Goal: Check status: Check status

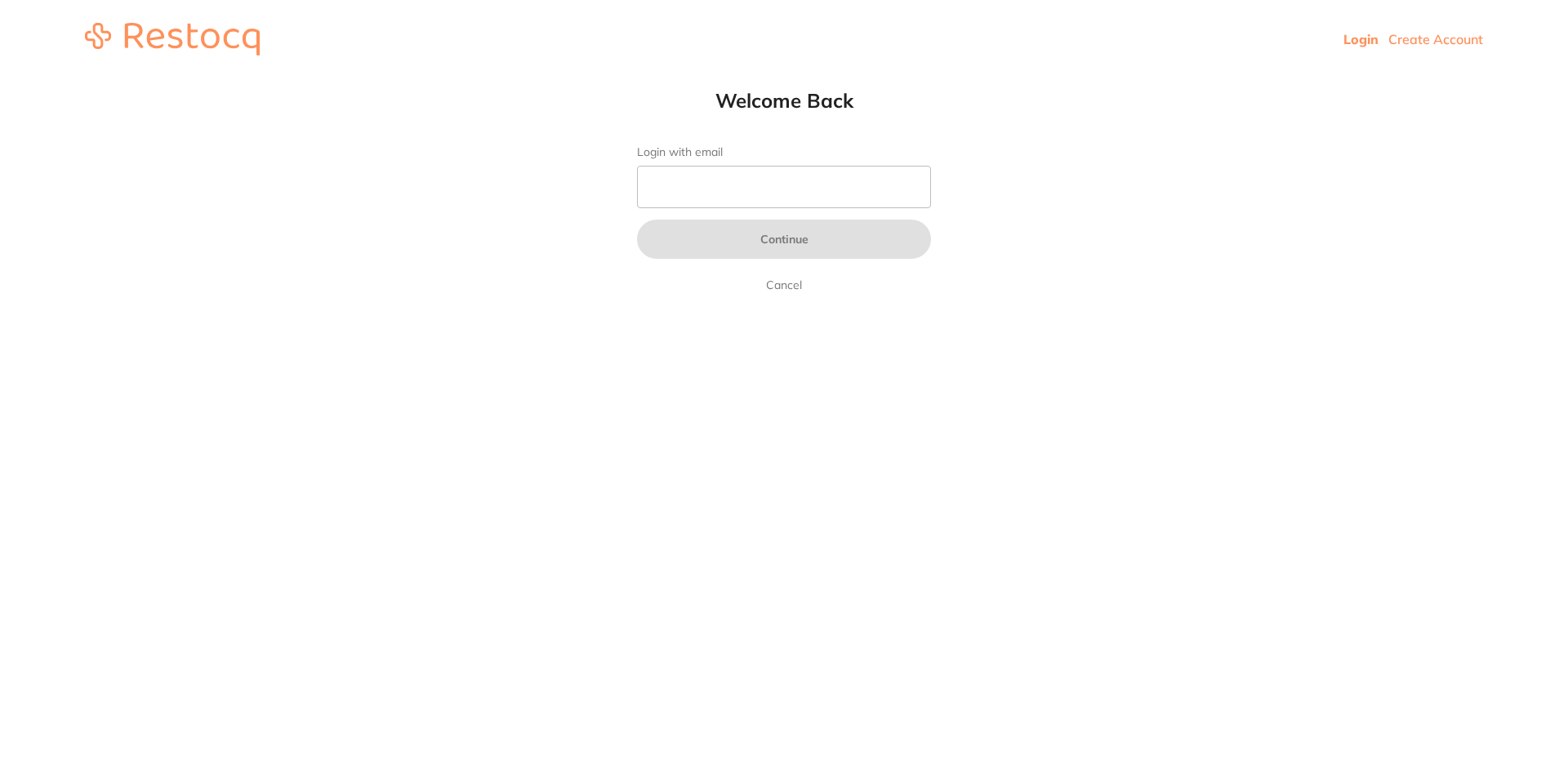
click at [663, 179] on input "Login with email" at bounding box center [783, 187] width 294 height 42
type input "[EMAIL_ADDRESS][DOMAIN_NAME]"
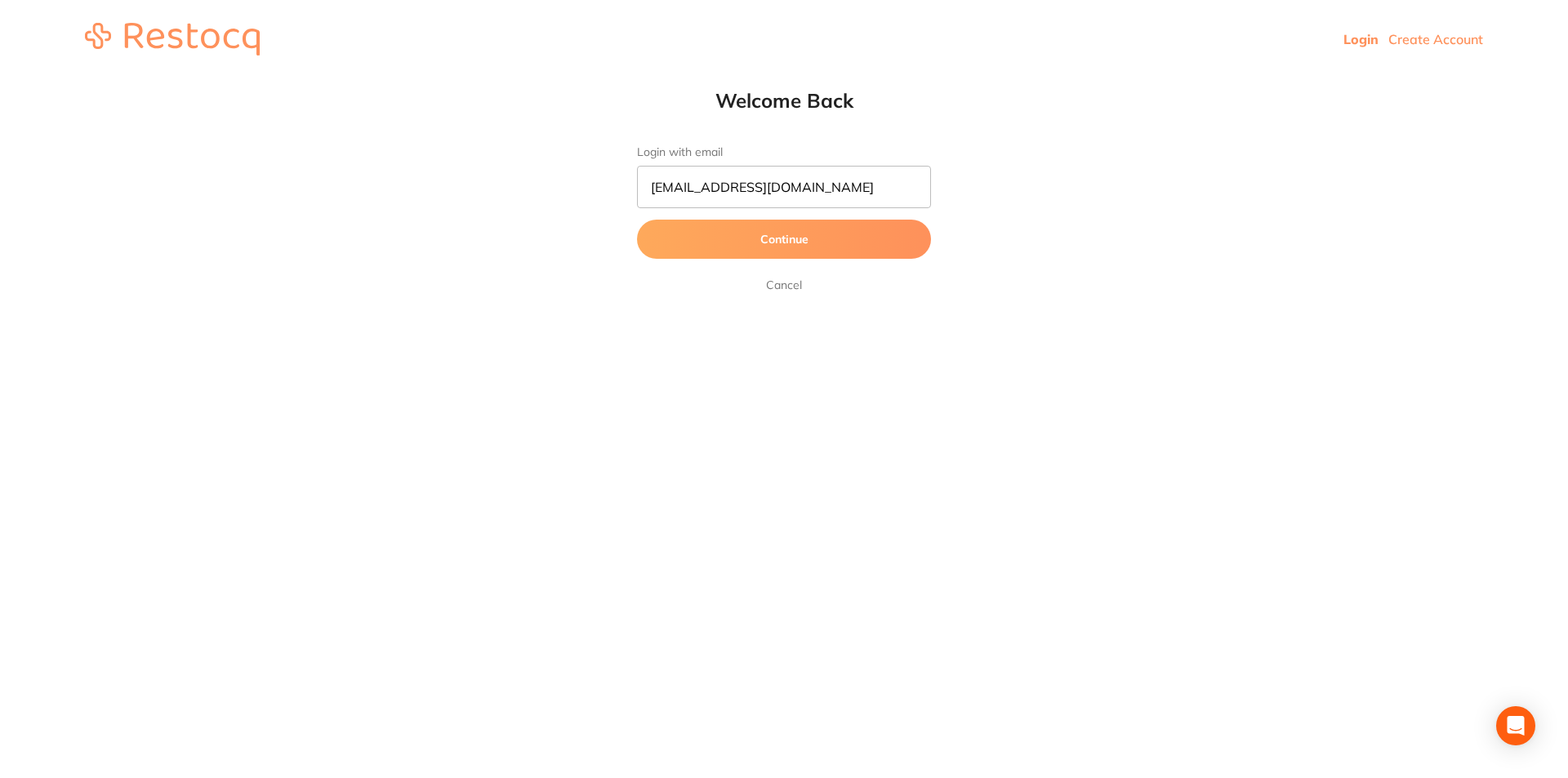
click at [728, 245] on button "Continue" at bounding box center [783, 238] width 294 height 40
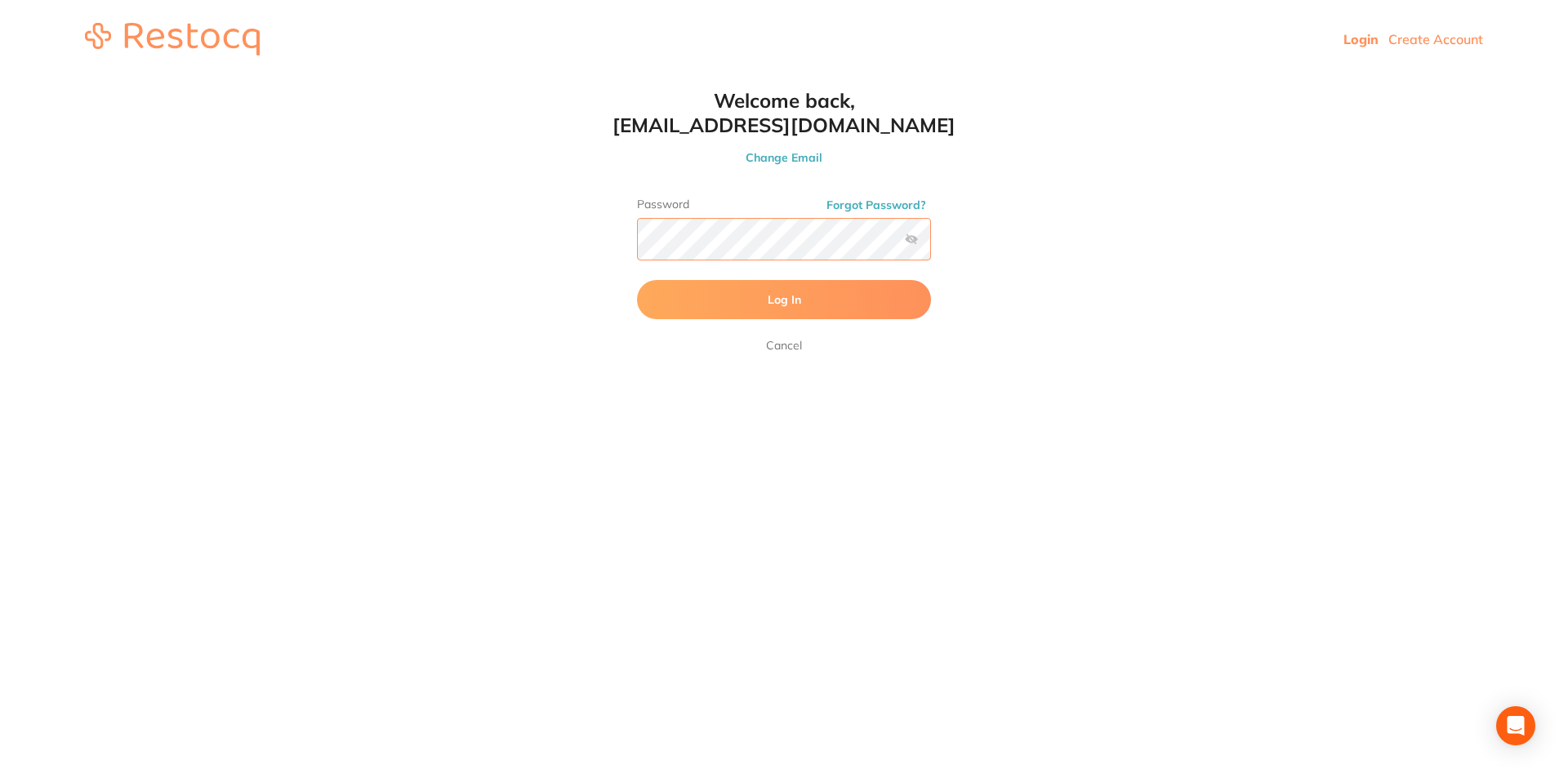
click at [637, 280] on button "Log In" at bounding box center [783, 299] width 294 height 40
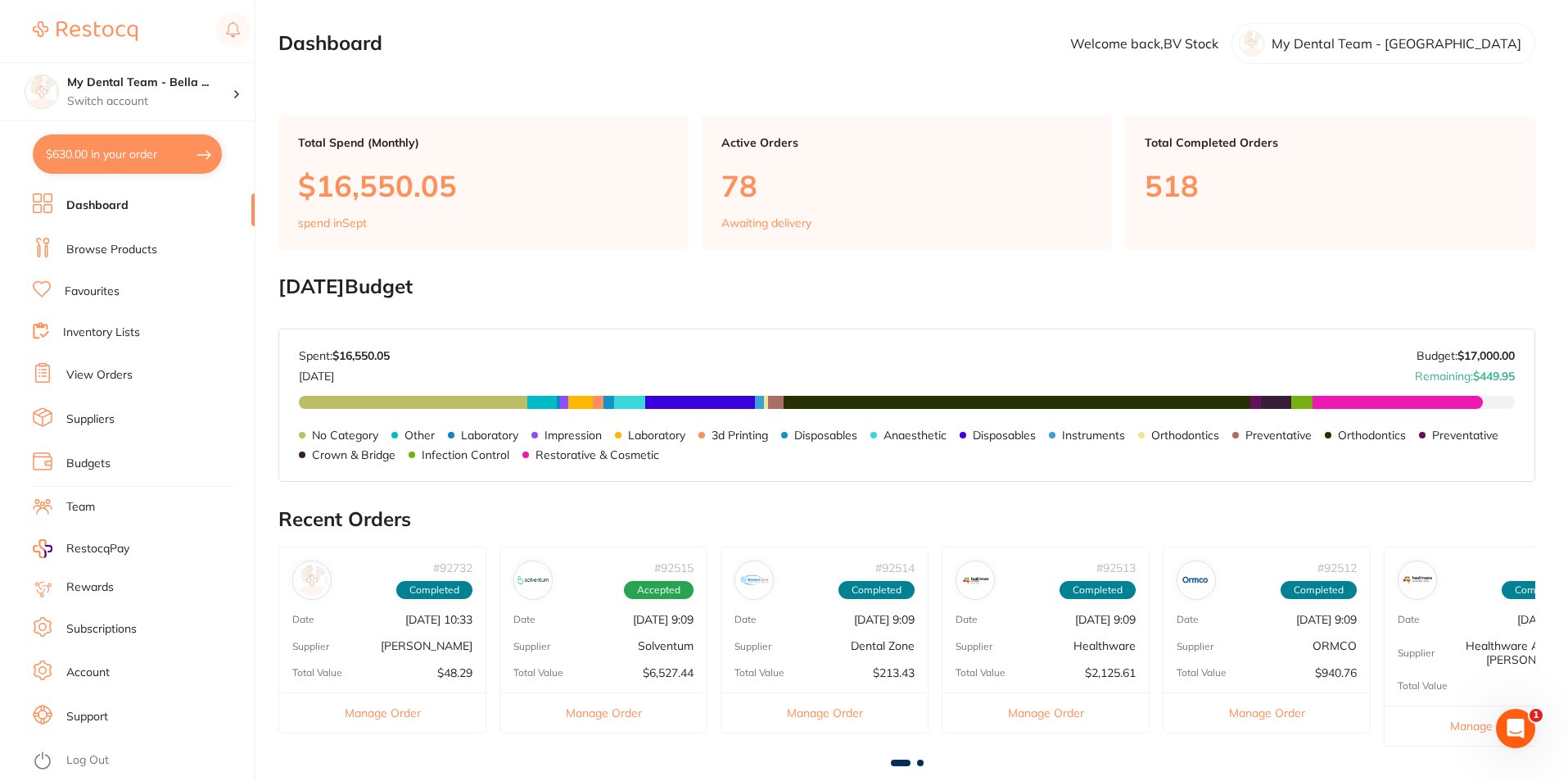
click at [124, 255] on link "Browse Products" at bounding box center [112, 250] width 91 height 17
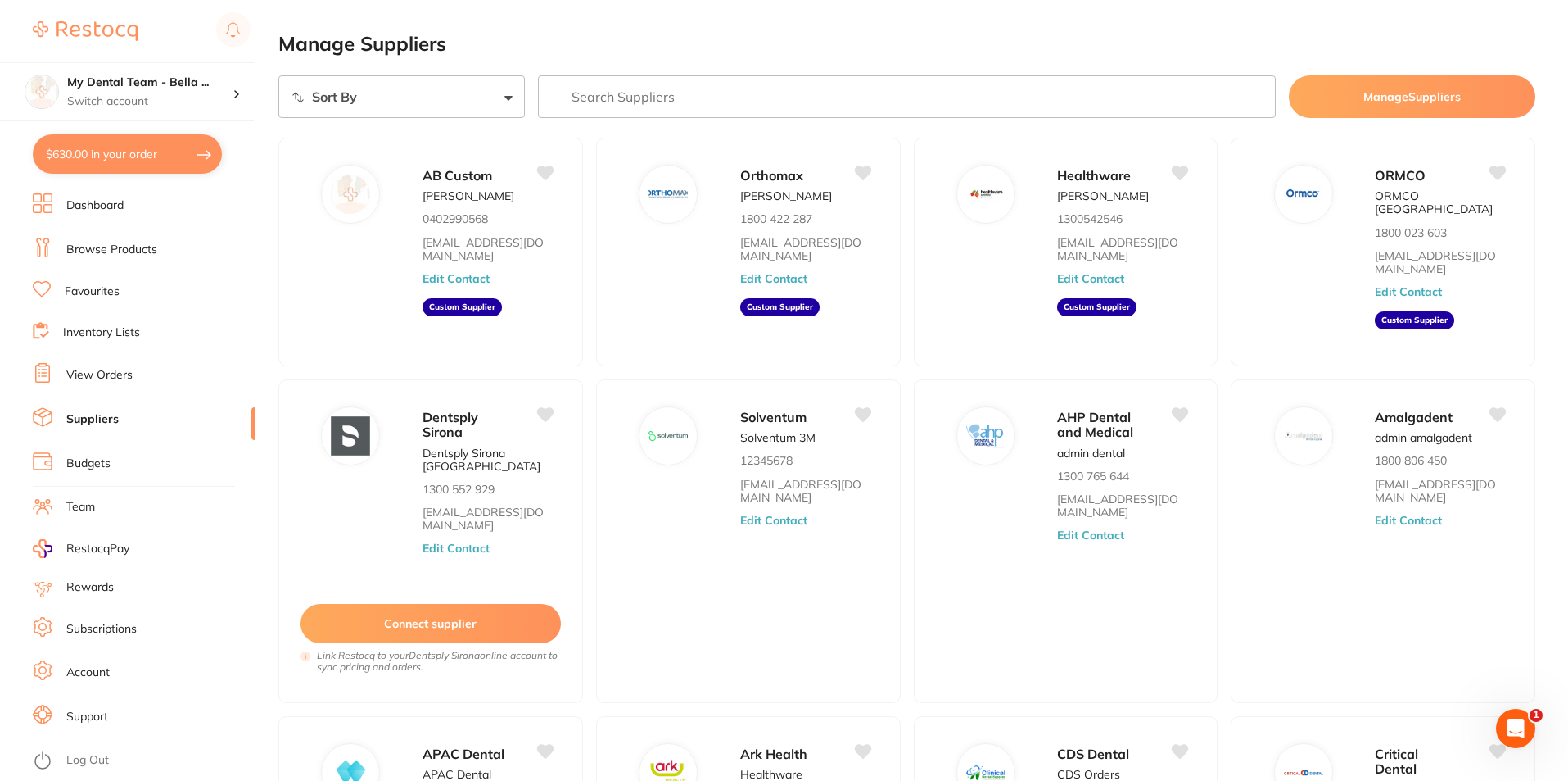
click at [117, 376] on link "View Orders" at bounding box center [100, 375] width 67 height 17
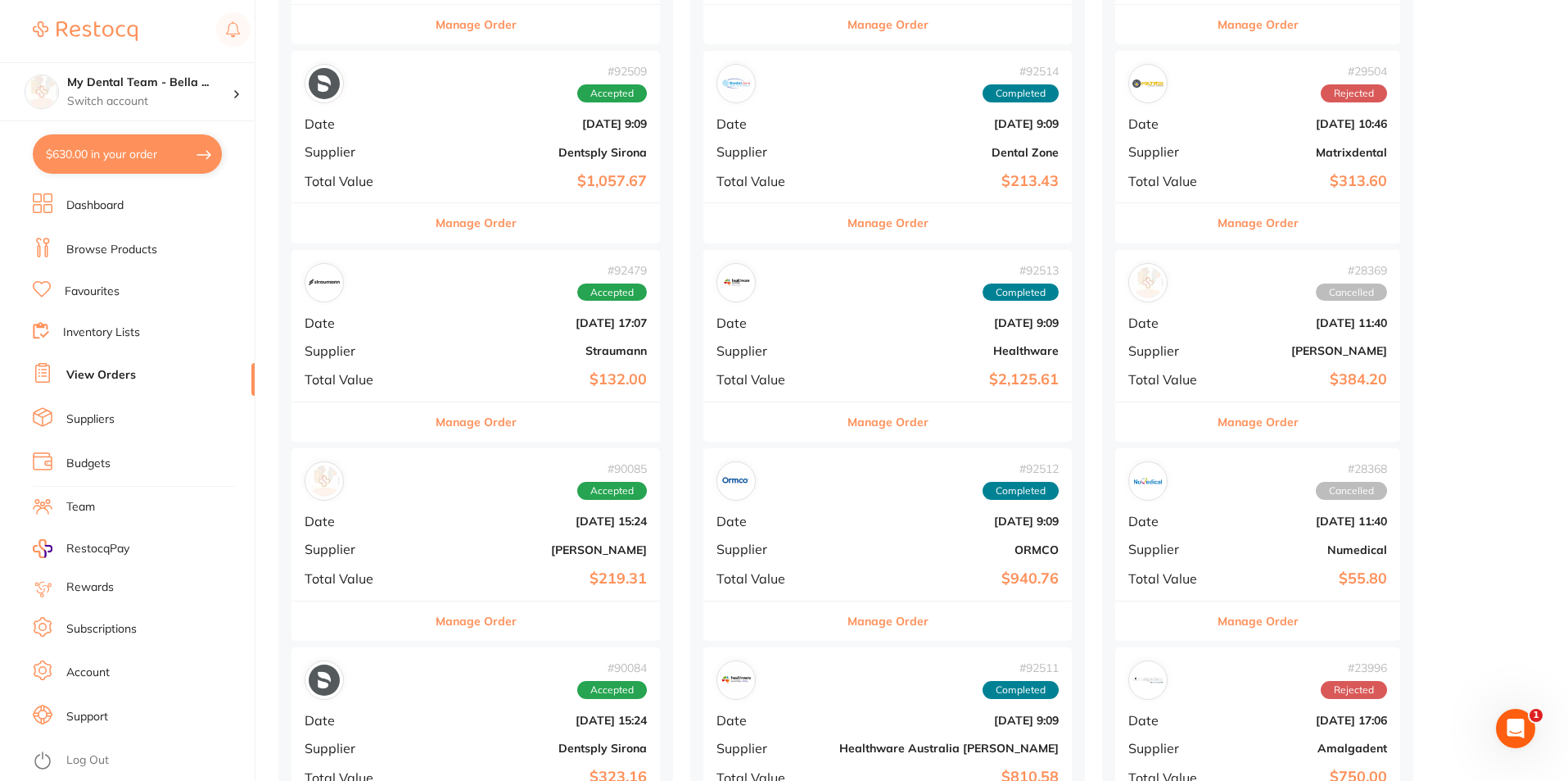
scroll to position [436, 0]
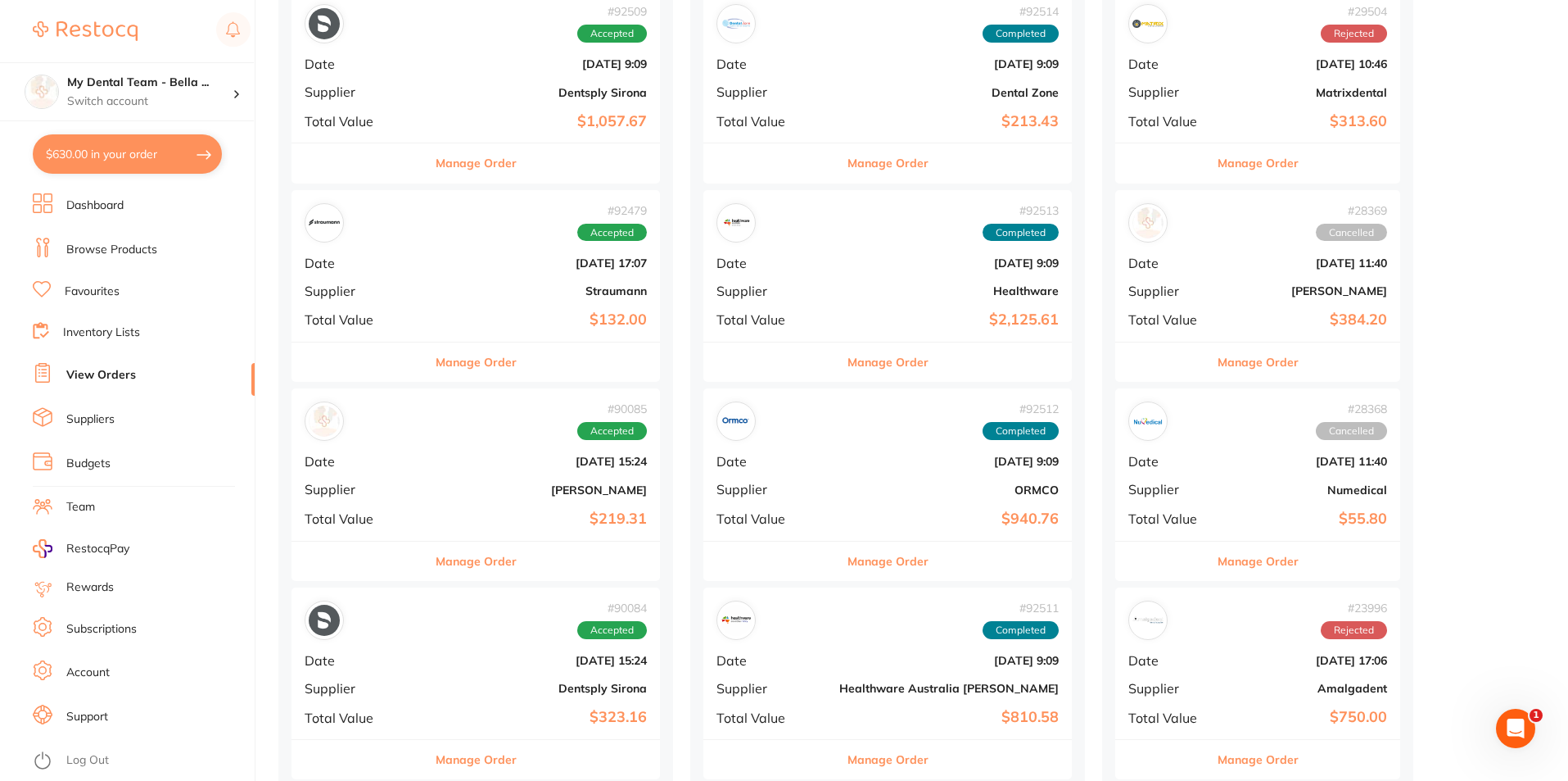
click at [414, 471] on div "# 90085 Accepted Date [DATE] 15:24 Supplier [PERSON_NAME] Total Value $219.31" at bounding box center [475, 464] width 369 height 152
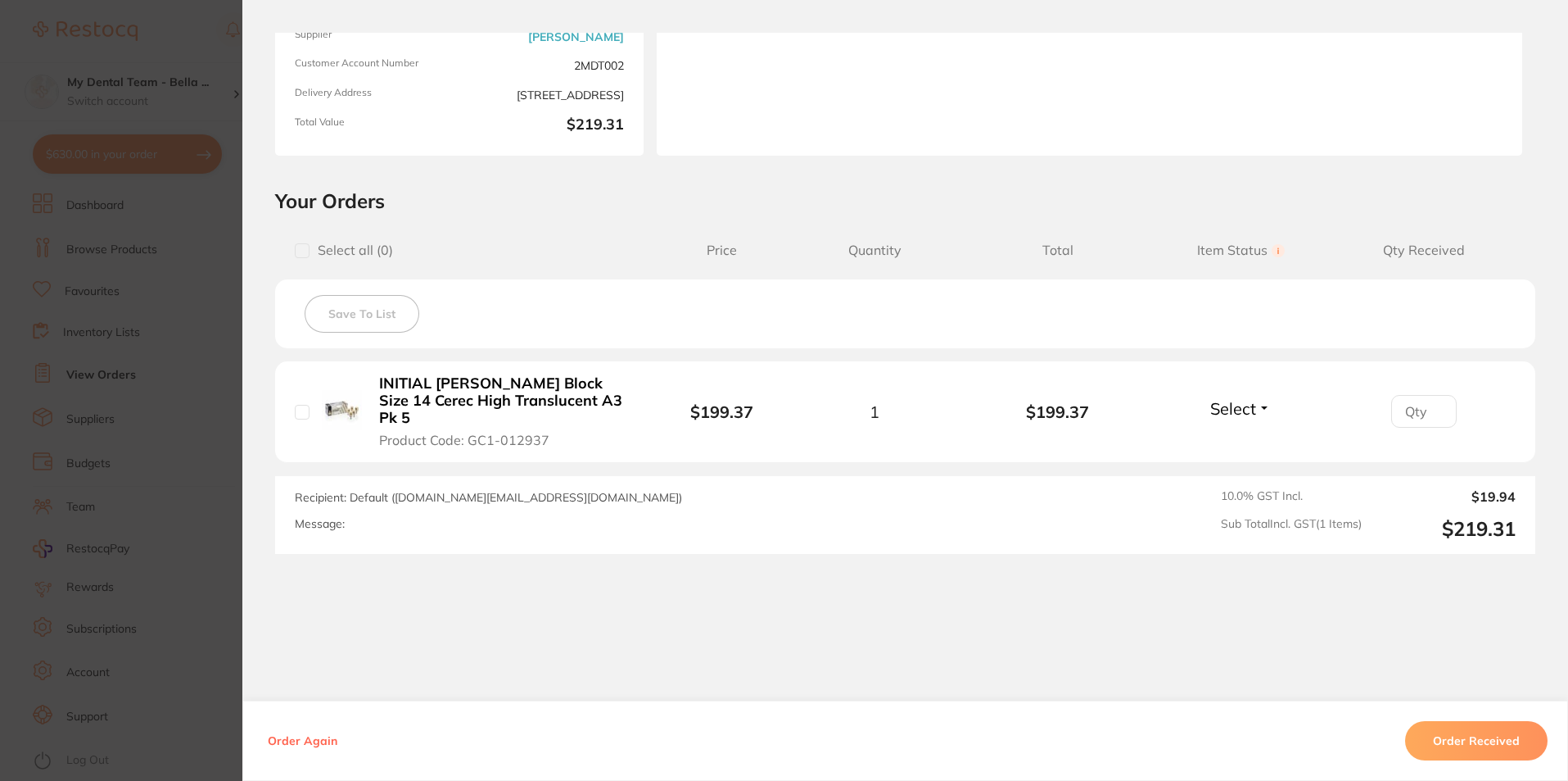
click at [217, 529] on section "Order ID: Restocq- 90085 Order Information Accepted Order Order Date [DATE] 15:…" at bounding box center [784, 390] width 1568 height 781
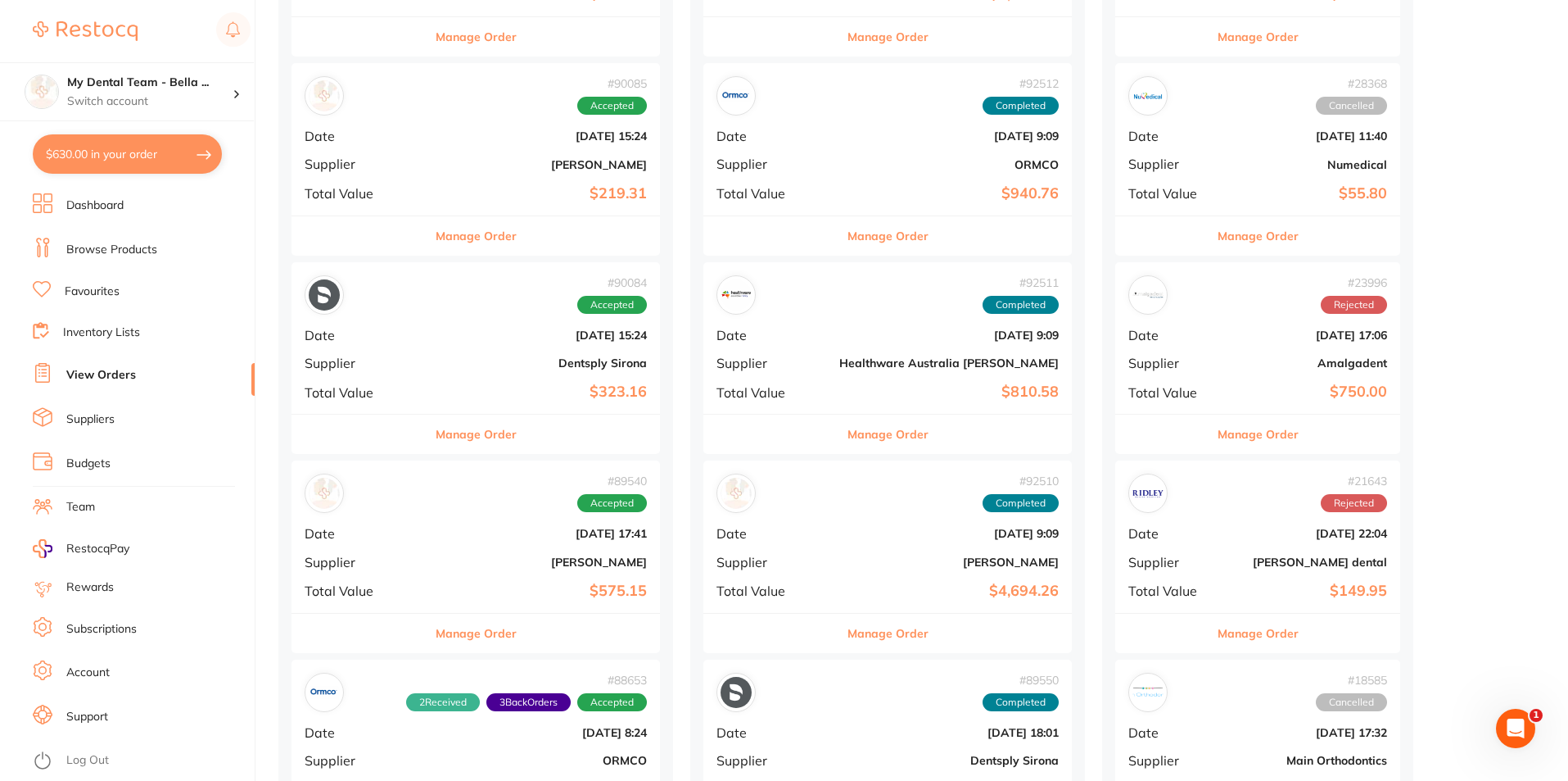
scroll to position [819, 0]
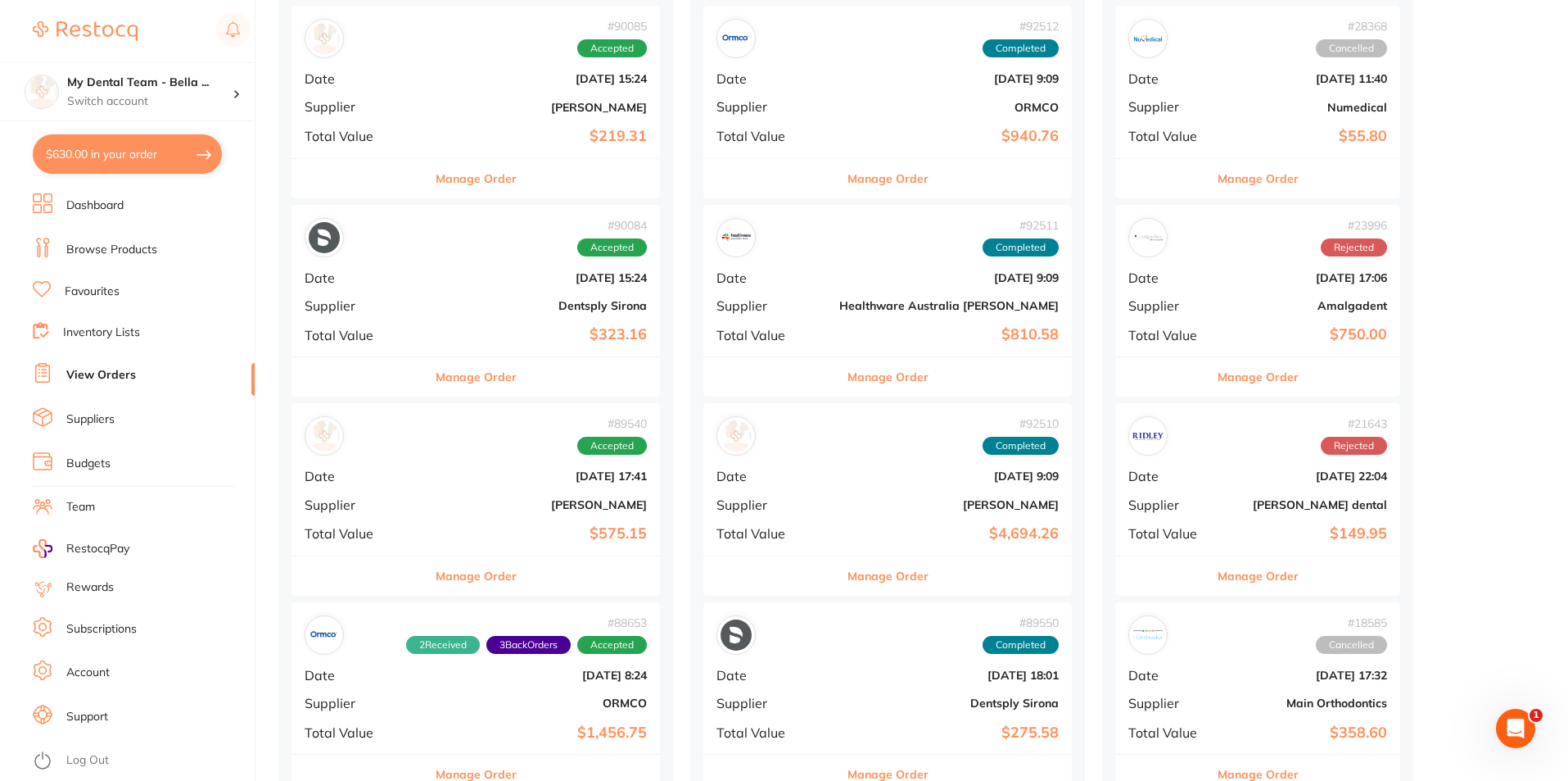
click at [395, 497] on span "Supplier" at bounding box center [359, 505] width 110 height 15
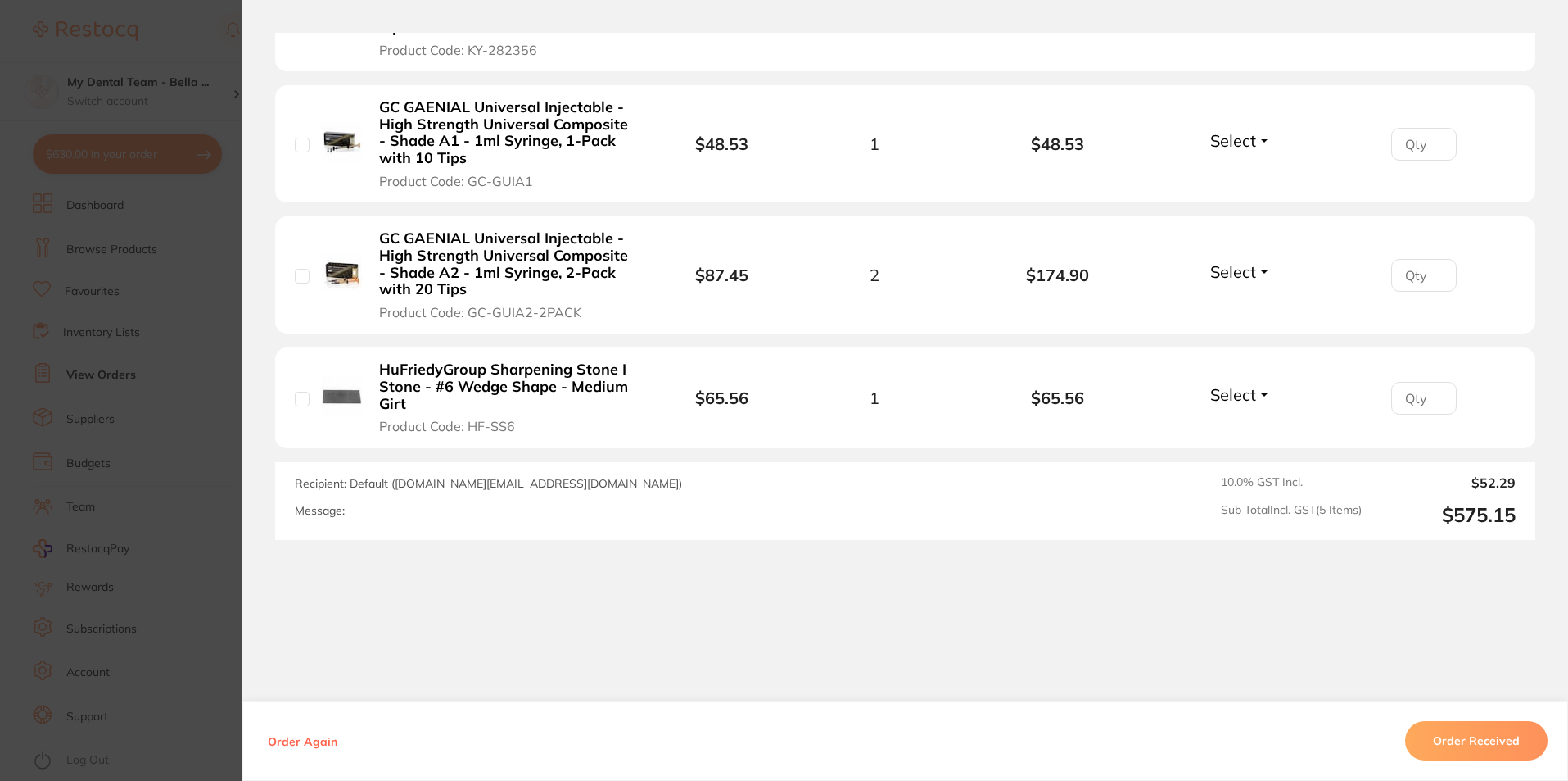
scroll to position [722, 0]
click at [167, 600] on section "Order ID: Restocq- 89540 Order Information Accepted Order Order Date [DATE] 17:…" at bounding box center [784, 390] width 1568 height 781
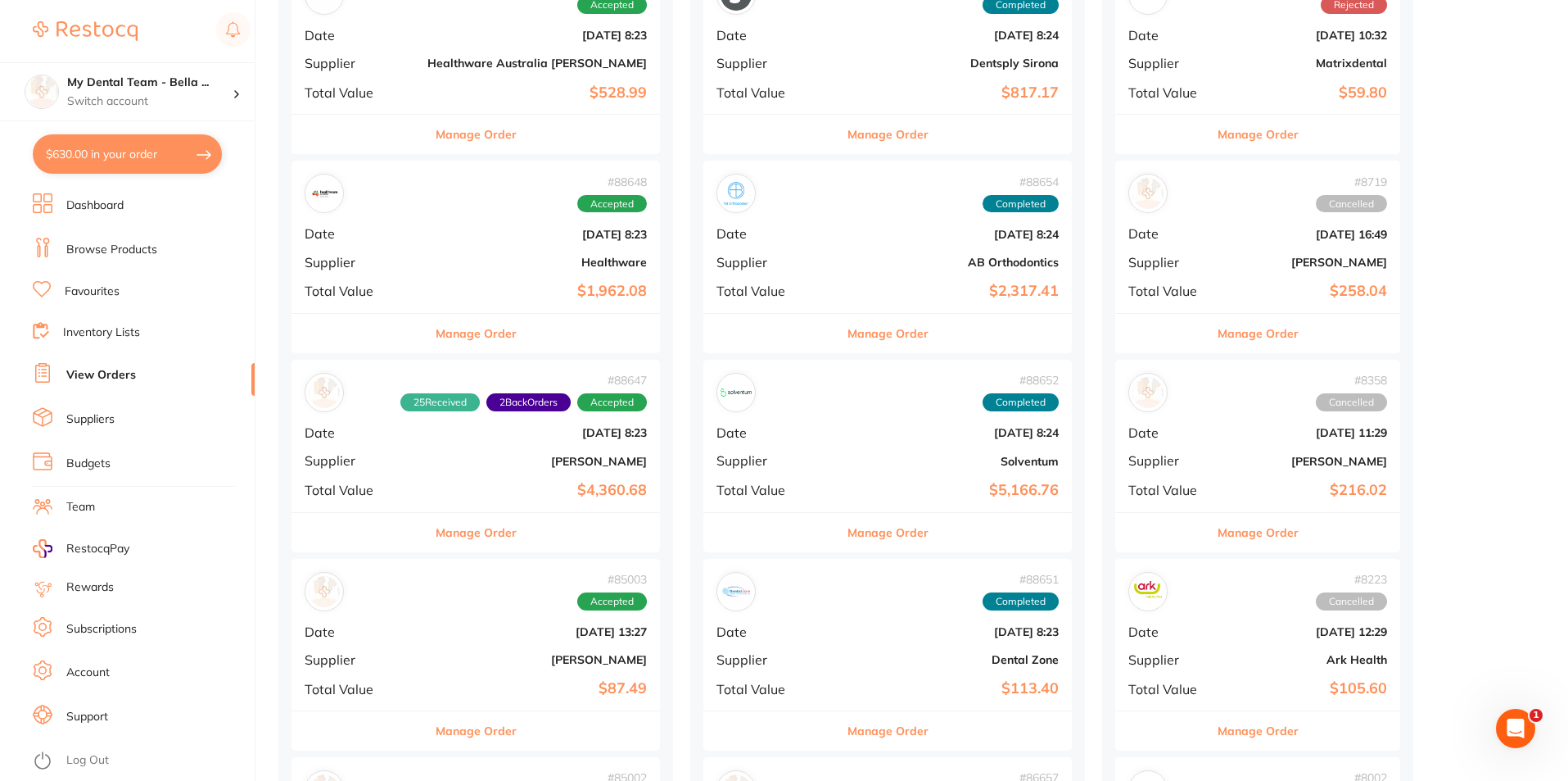
scroll to position [1857, 0]
click at [428, 461] on b "[PERSON_NAME]" at bounding box center [538, 460] width 220 height 13
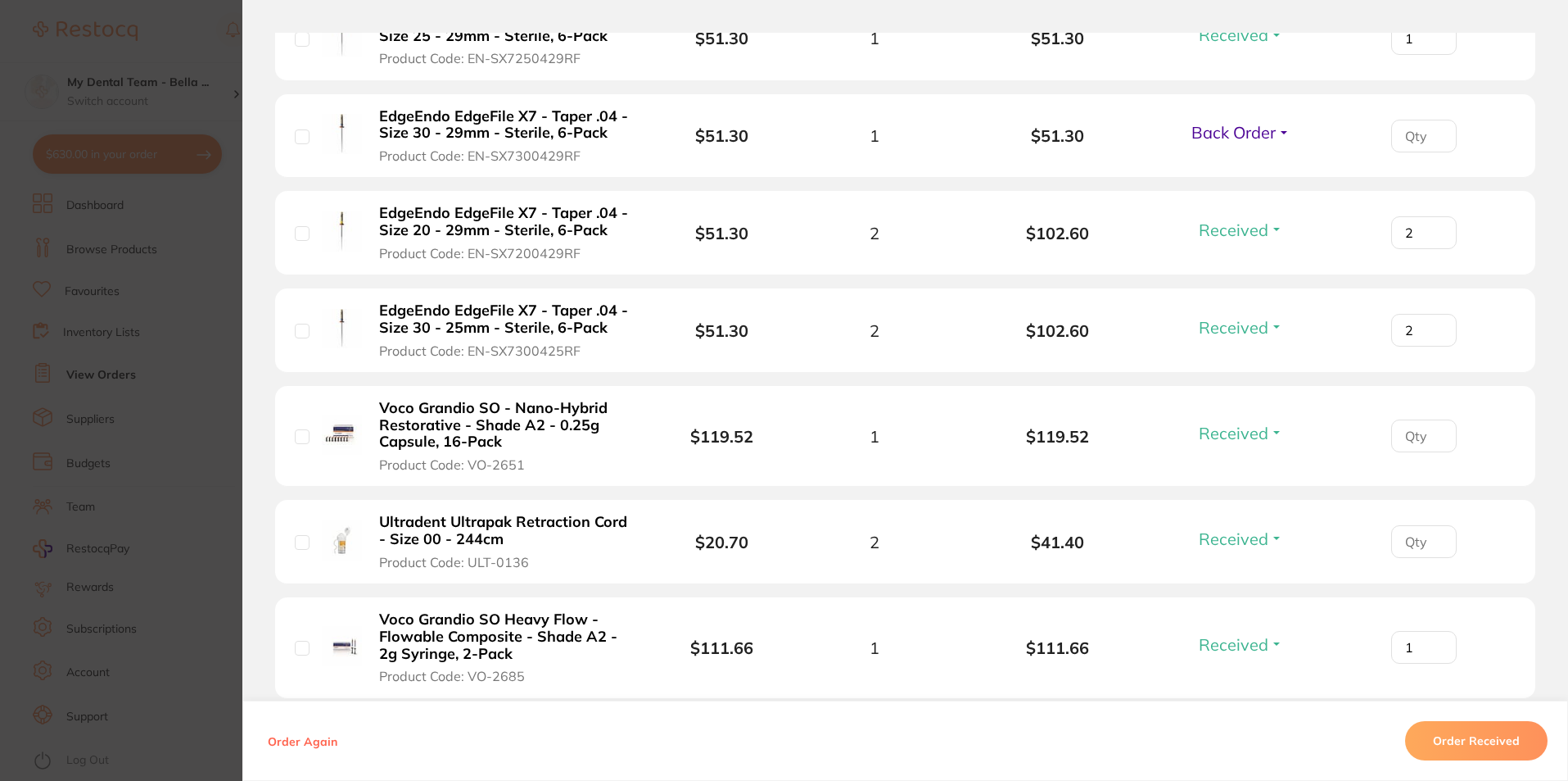
scroll to position [2730, 0]
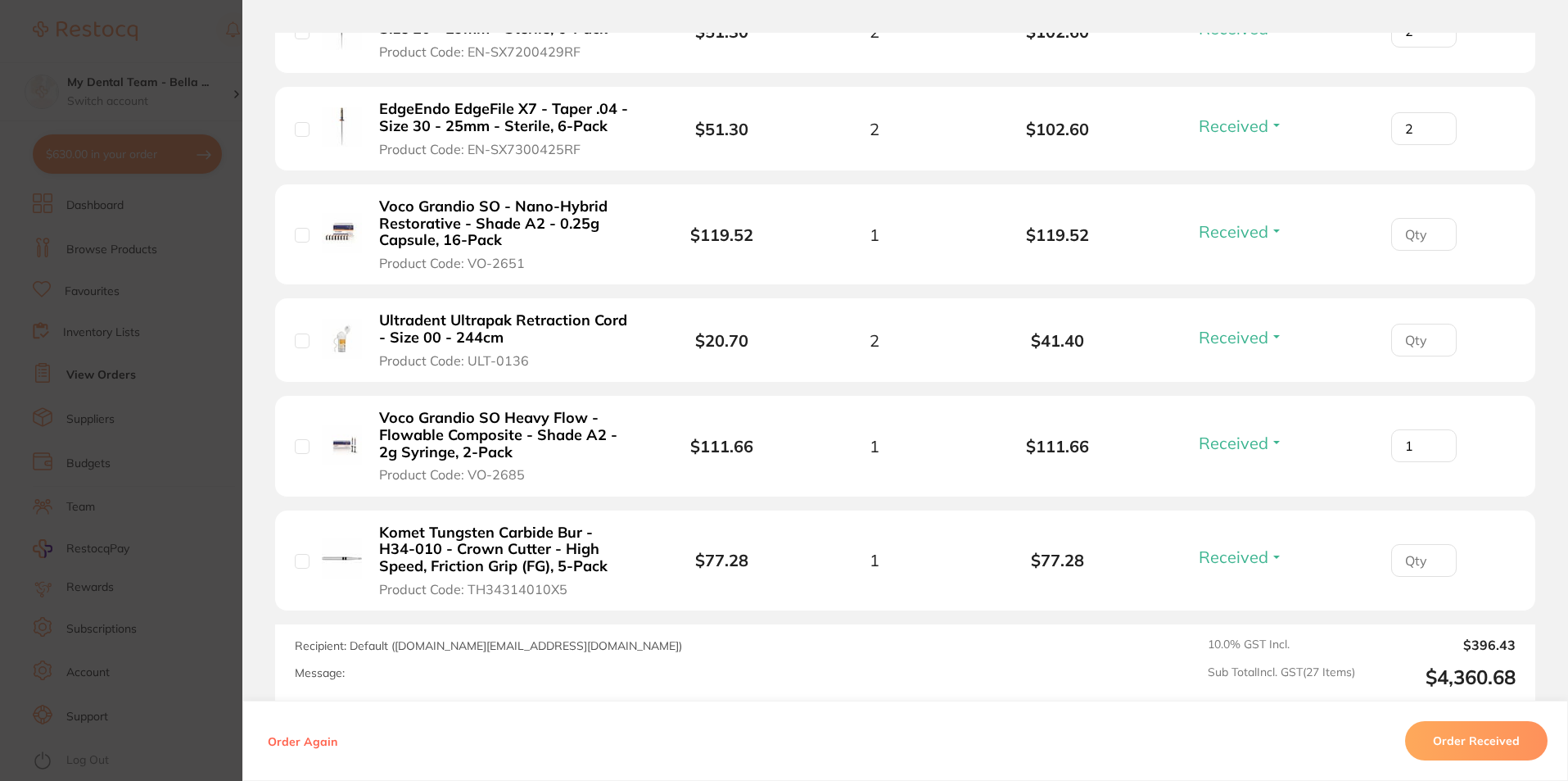
click at [136, 587] on section "Order ID: Restocq- 88647 Order Information 25 Received 2 Back Orders Accepted O…" at bounding box center [784, 390] width 1568 height 781
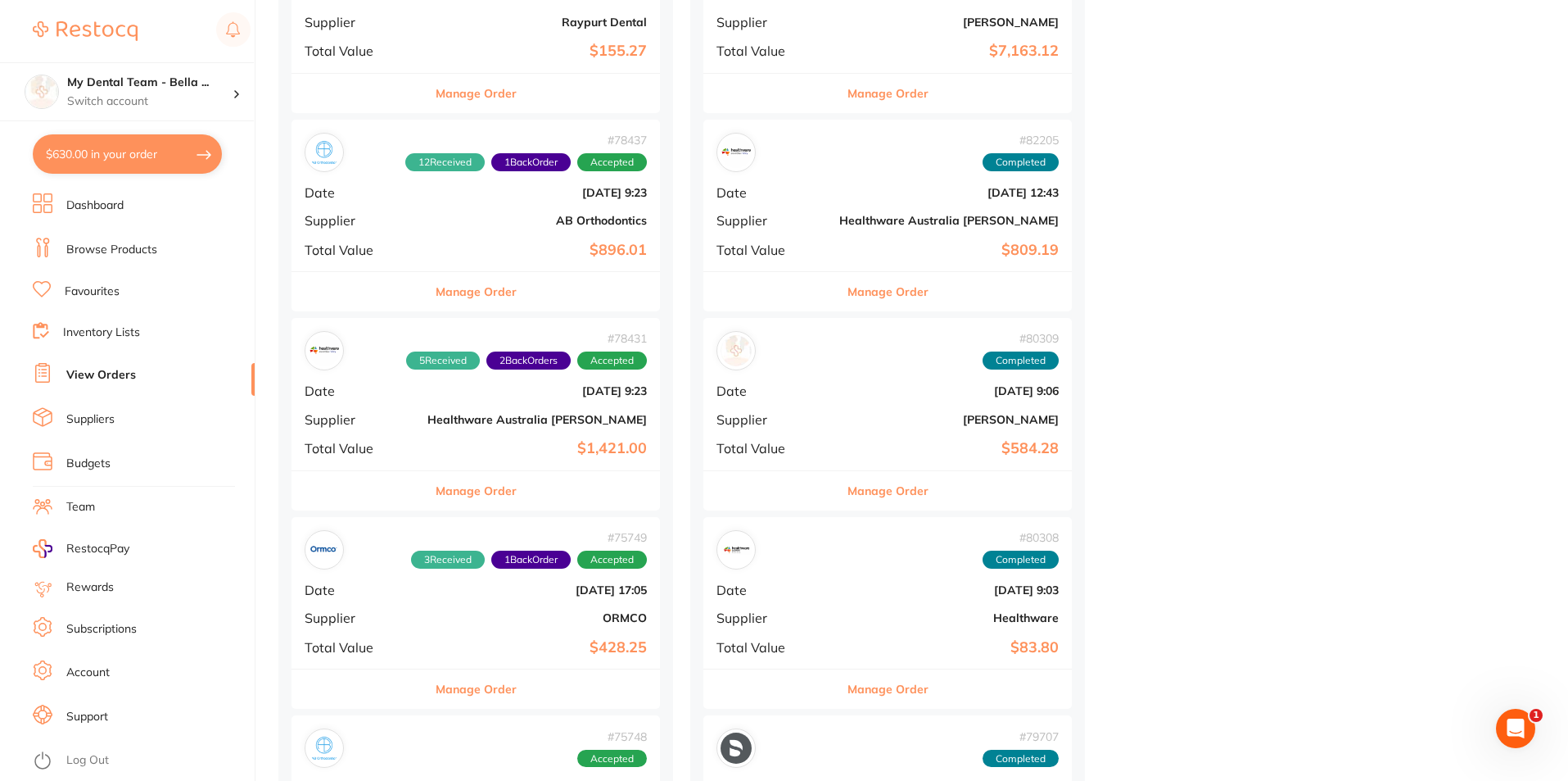
scroll to position [4532, 0]
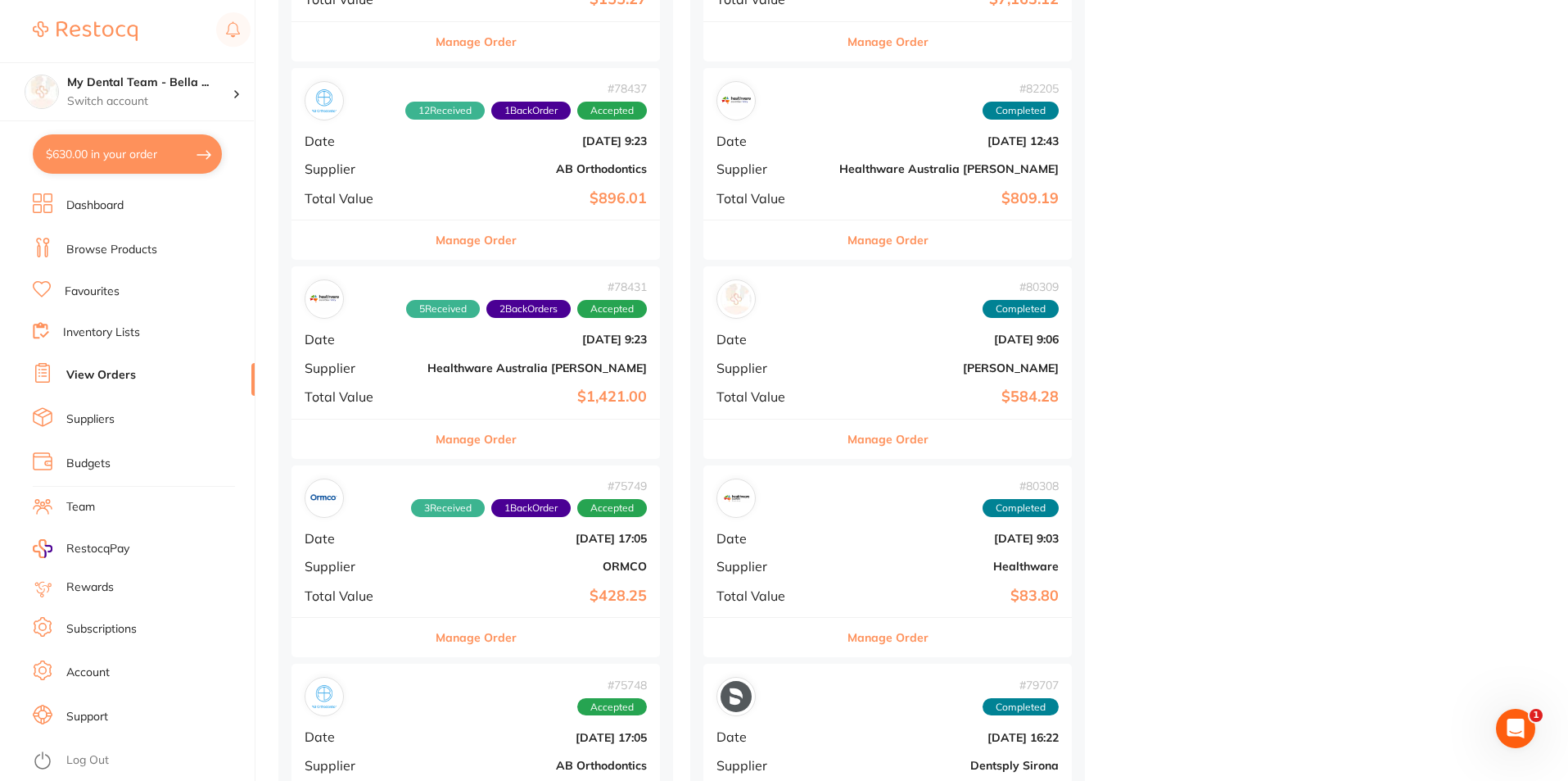
click at [428, 371] on b "Healthware Australia [PERSON_NAME]" at bounding box center [538, 368] width 220 height 13
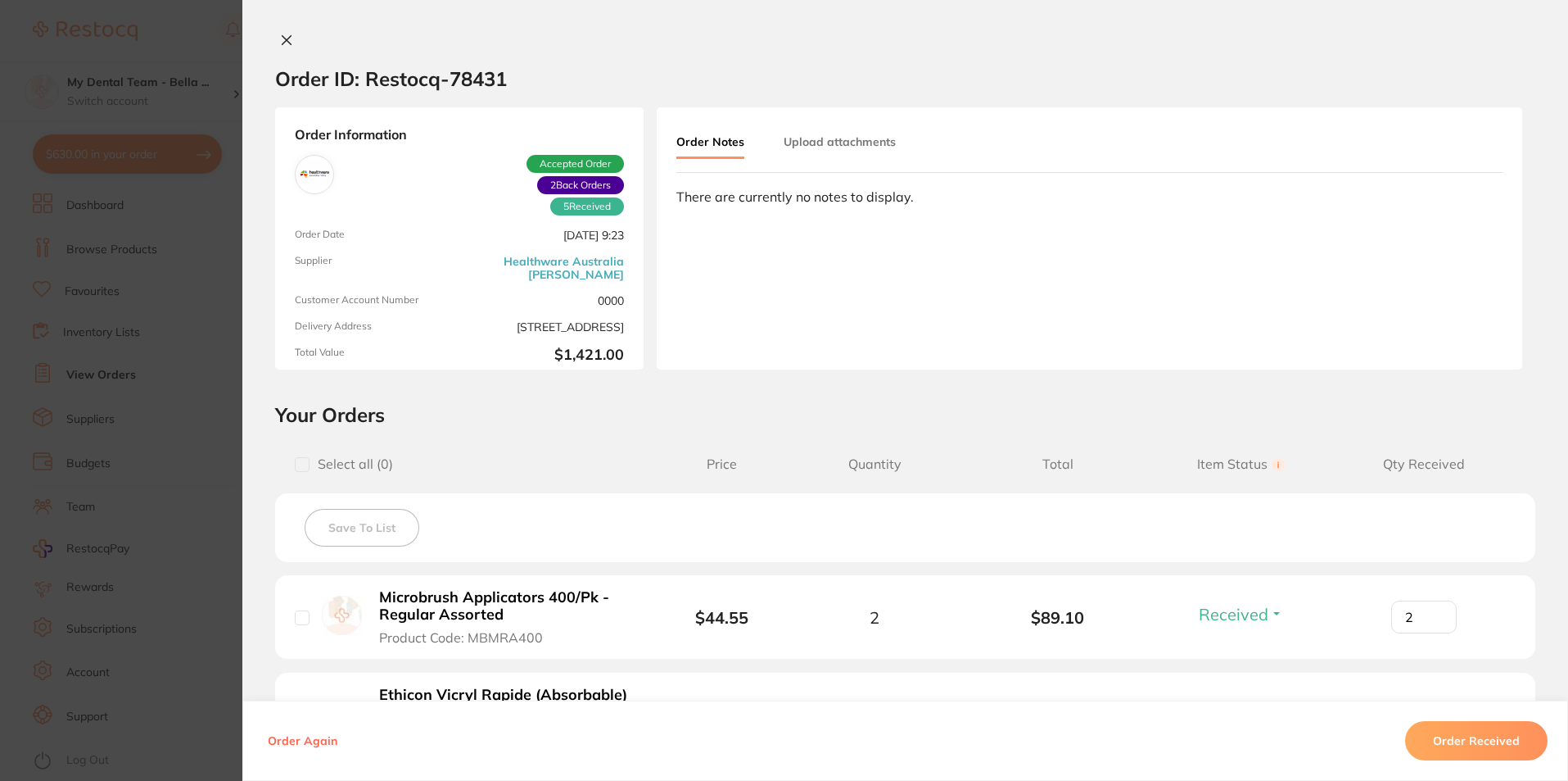
scroll to position [4805, 0]
click at [112, 360] on section "Order ID: Restocq- 78431 Order Information 5 Received 2 Back Orders Accepted Or…" at bounding box center [784, 390] width 1568 height 781
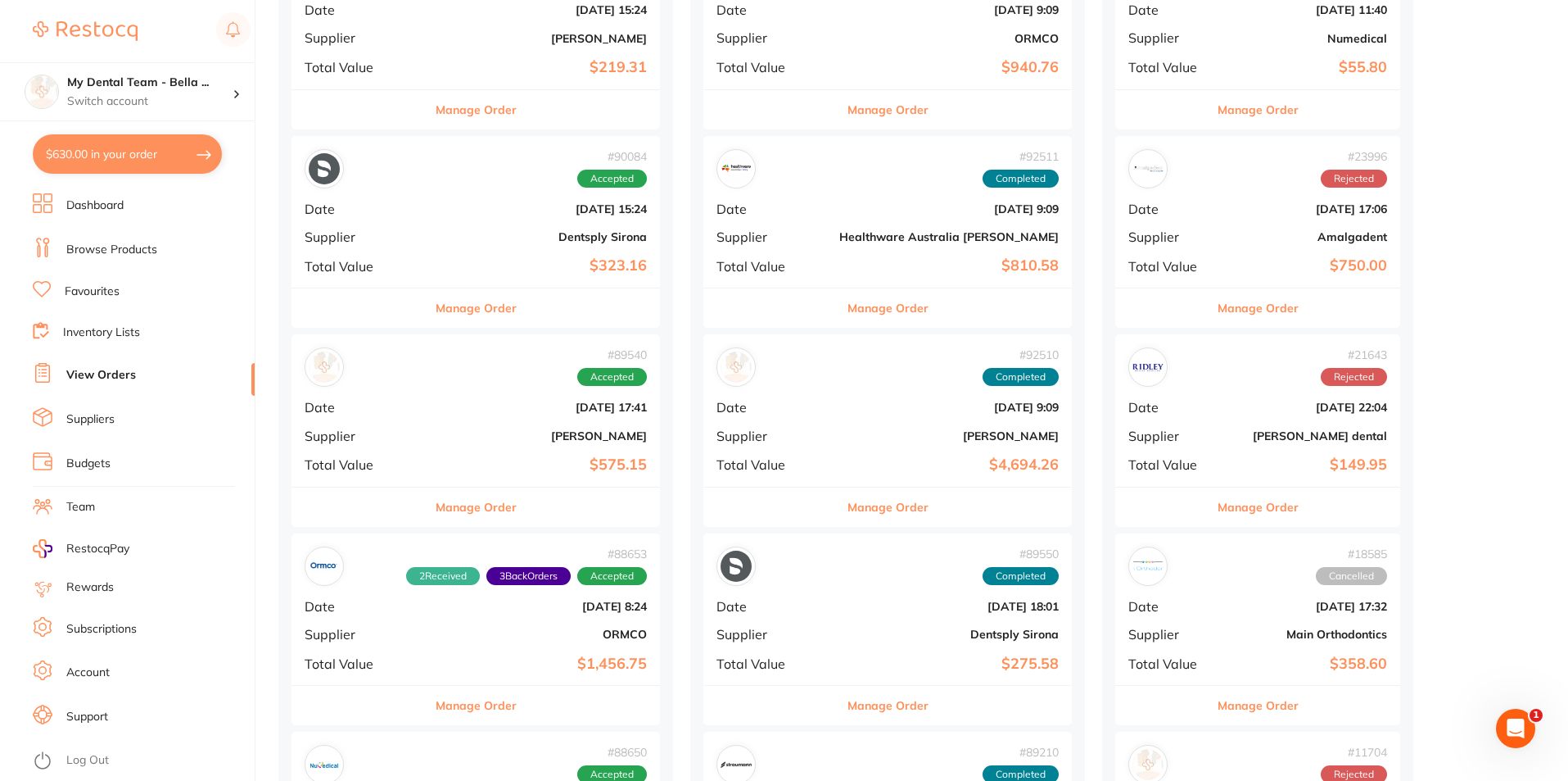
scroll to position [874, 0]
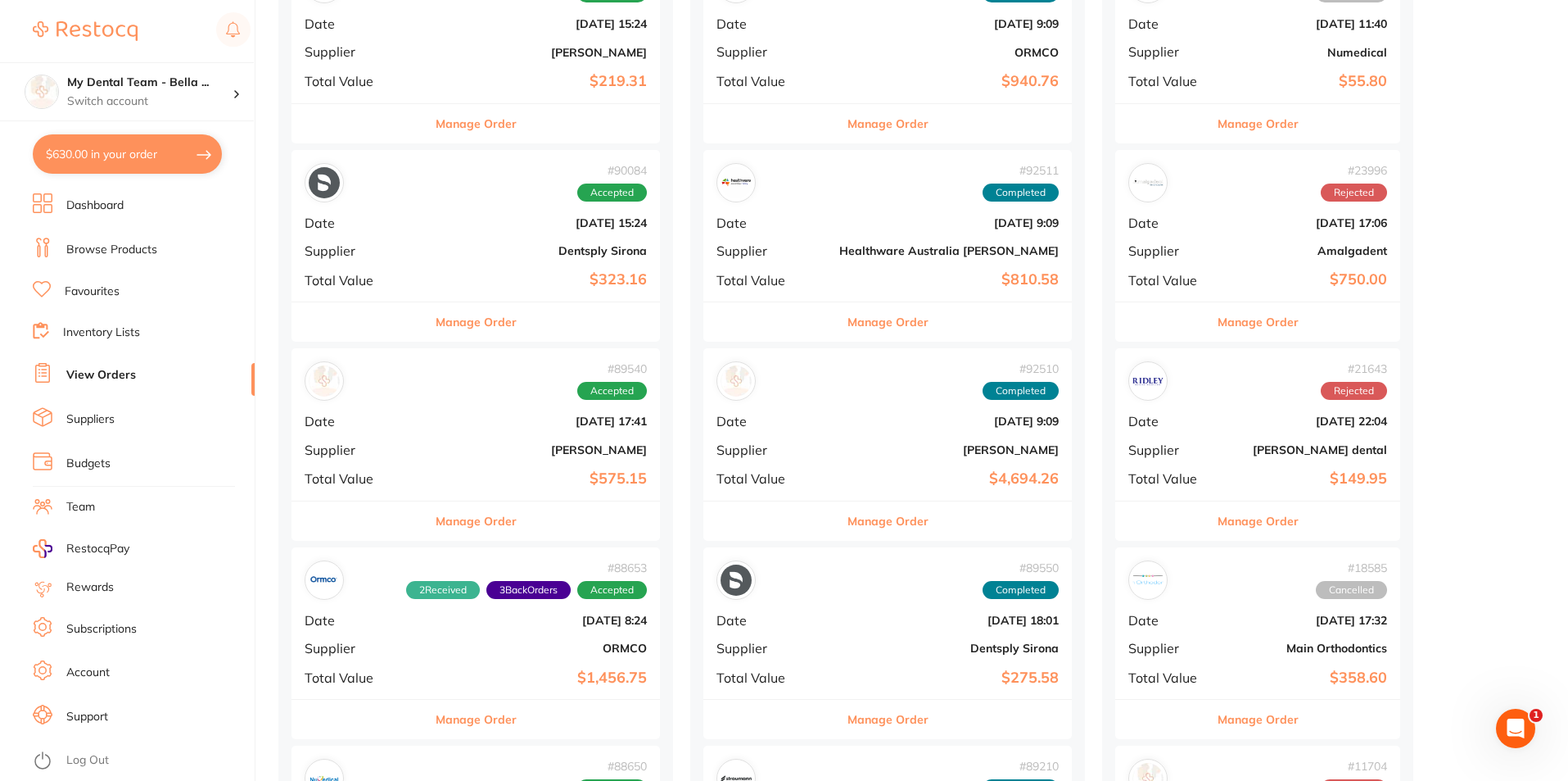
click at [457, 256] on b "Dentsply Sirona" at bounding box center [538, 250] width 220 height 13
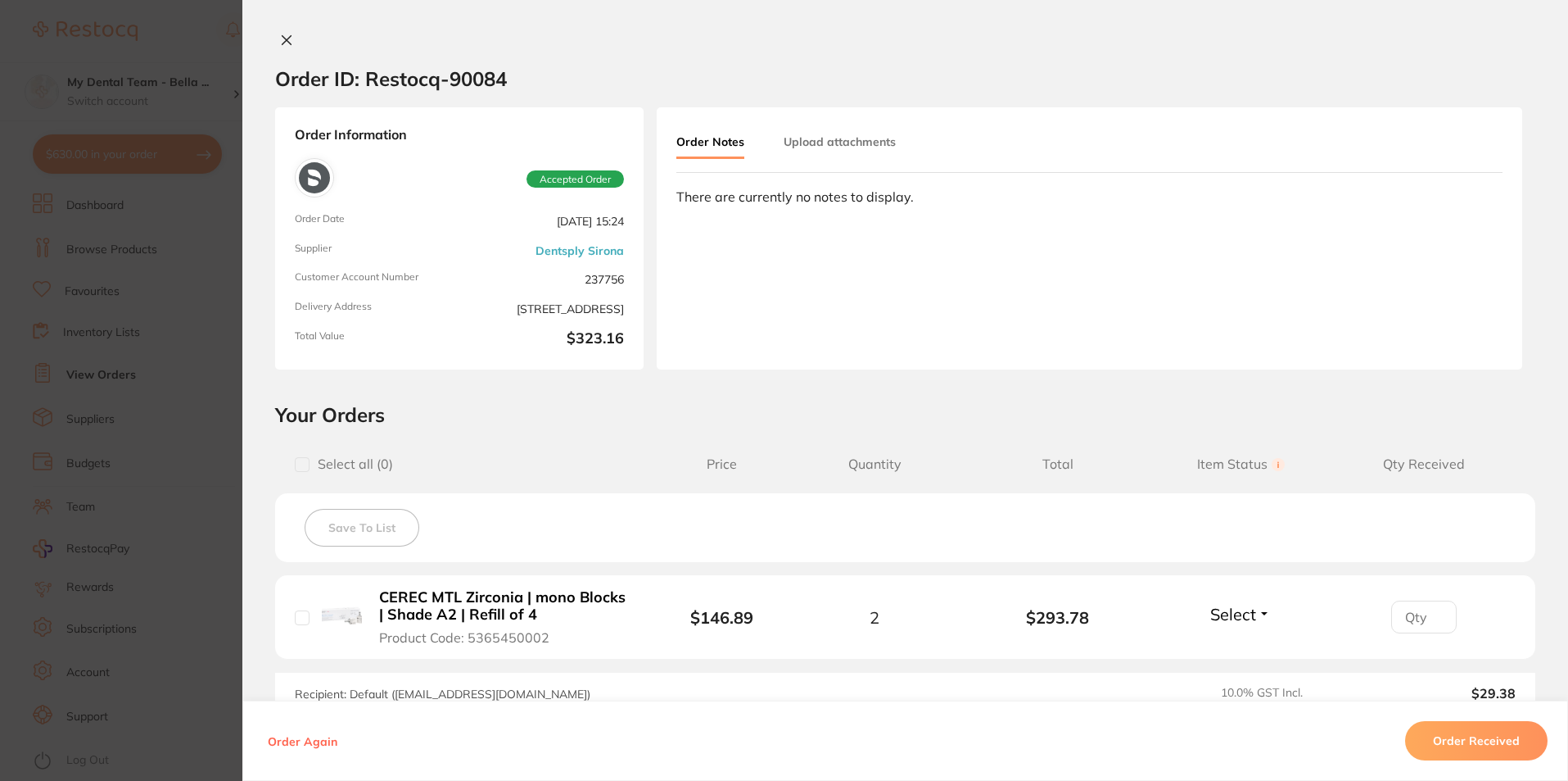
drag, startPoint x: 124, startPoint y: 536, endPoint x: 379, endPoint y: 505, distance: 256.9
click at [124, 537] on section "Order ID: Restocq- 90084 Order Information Accepted Order Order Date [DATE] 15:…" at bounding box center [784, 390] width 1568 height 781
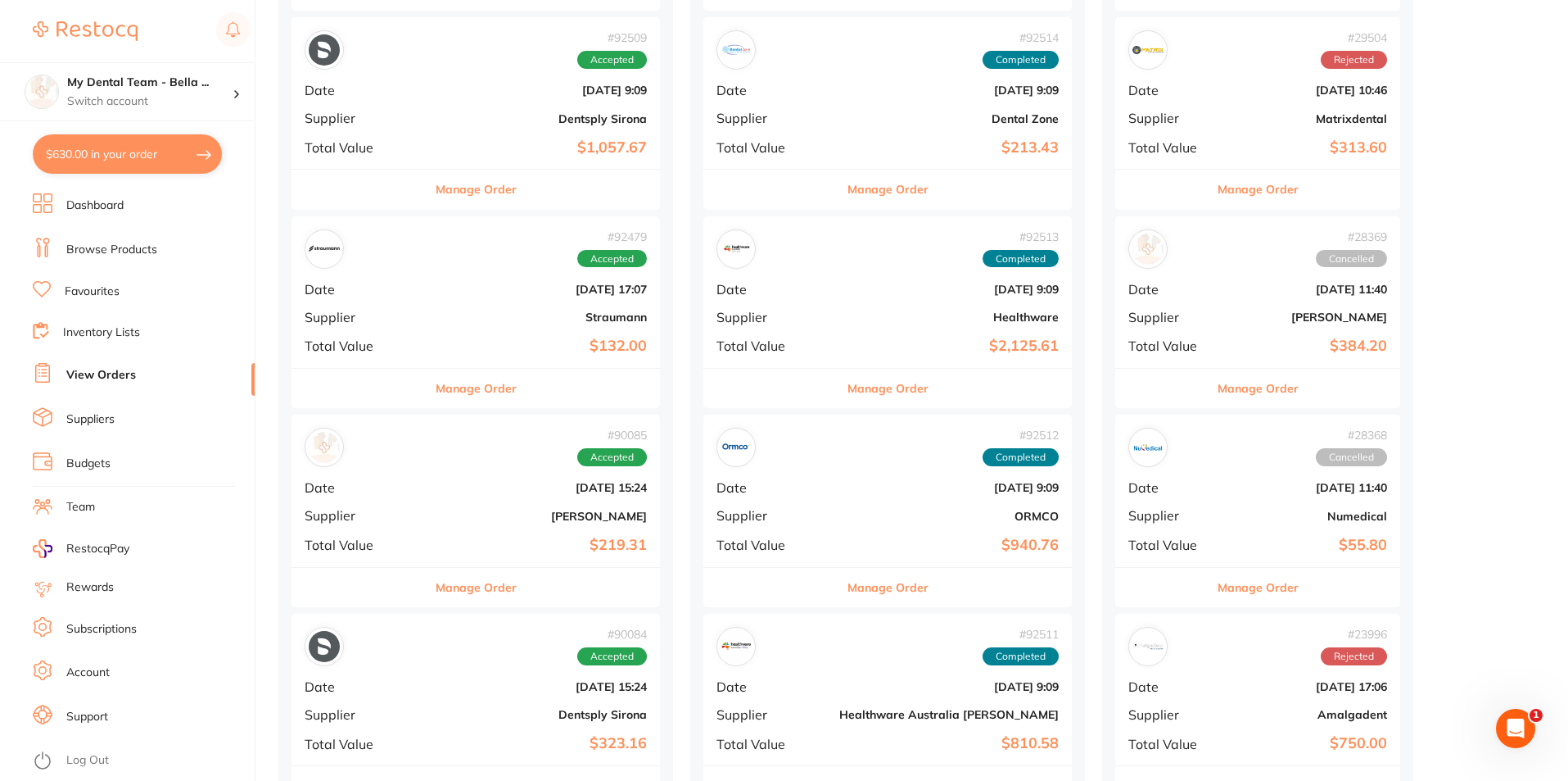
scroll to position [383, 0]
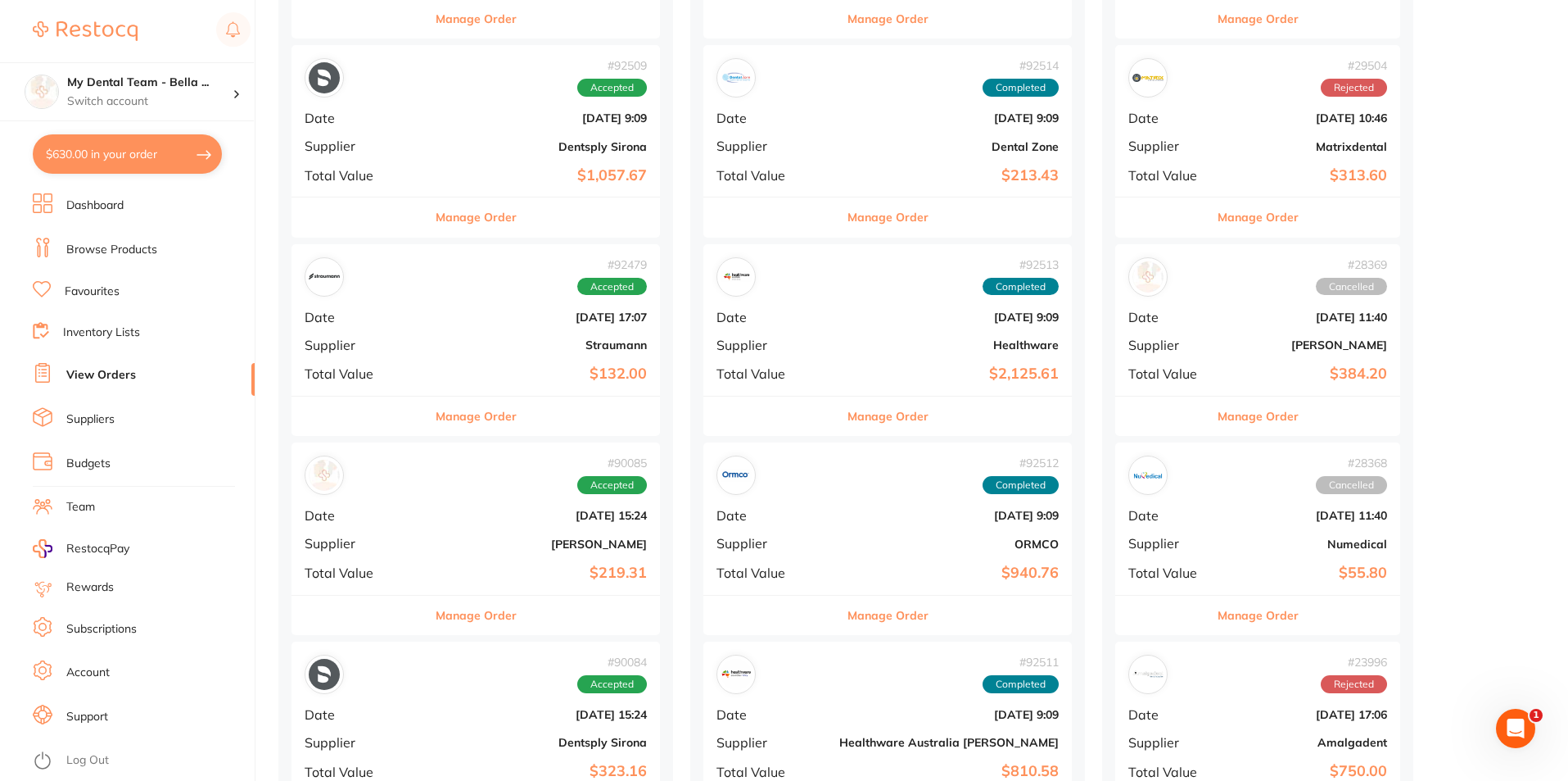
click at [439, 128] on div "# 92509 Accepted Date [DATE] 9:09 Supplier Dentsply Sirona Total Value $1,057.67" at bounding box center [475, 121] width 369 height 152
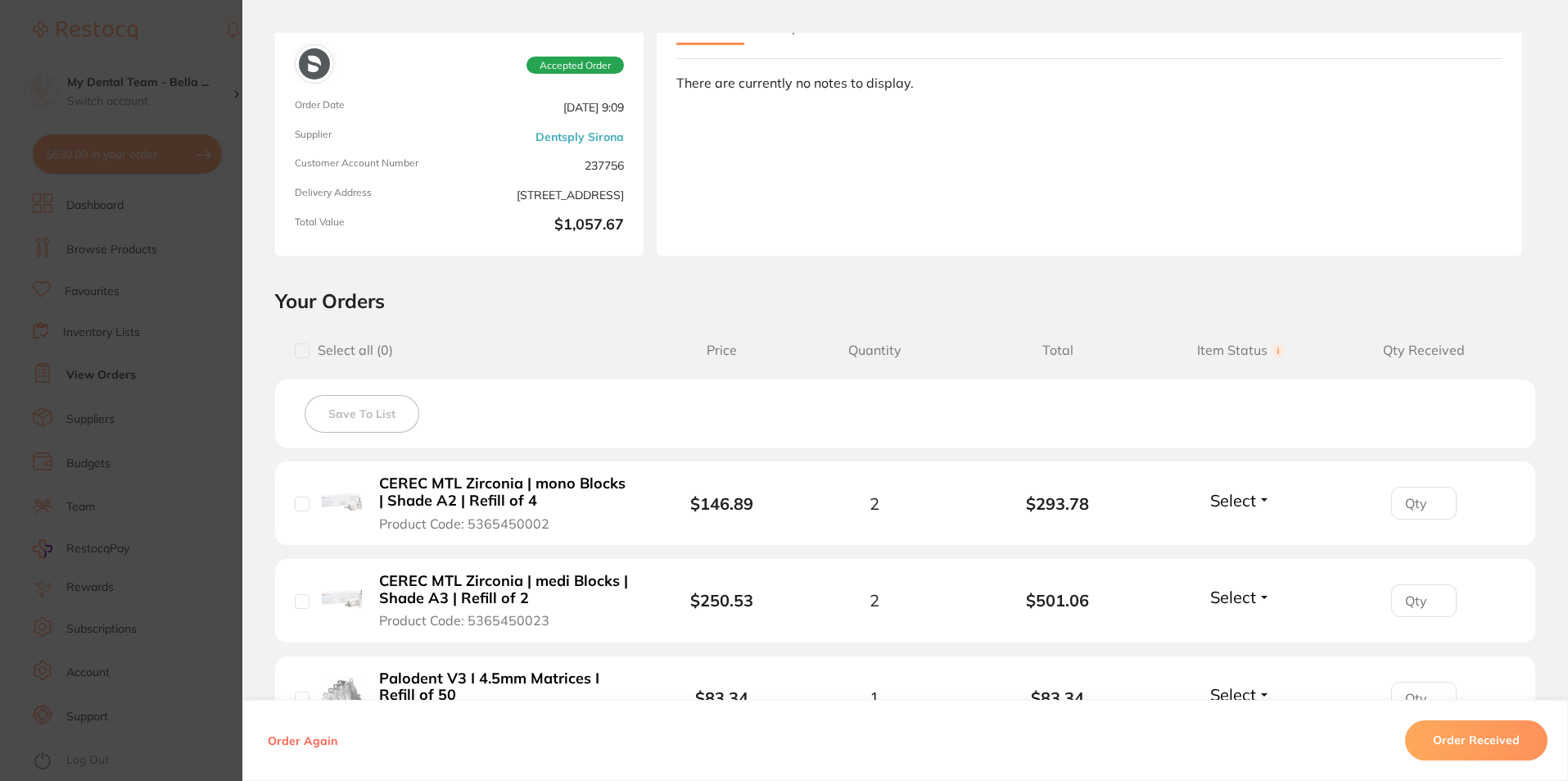
scroll to position [109, 0]
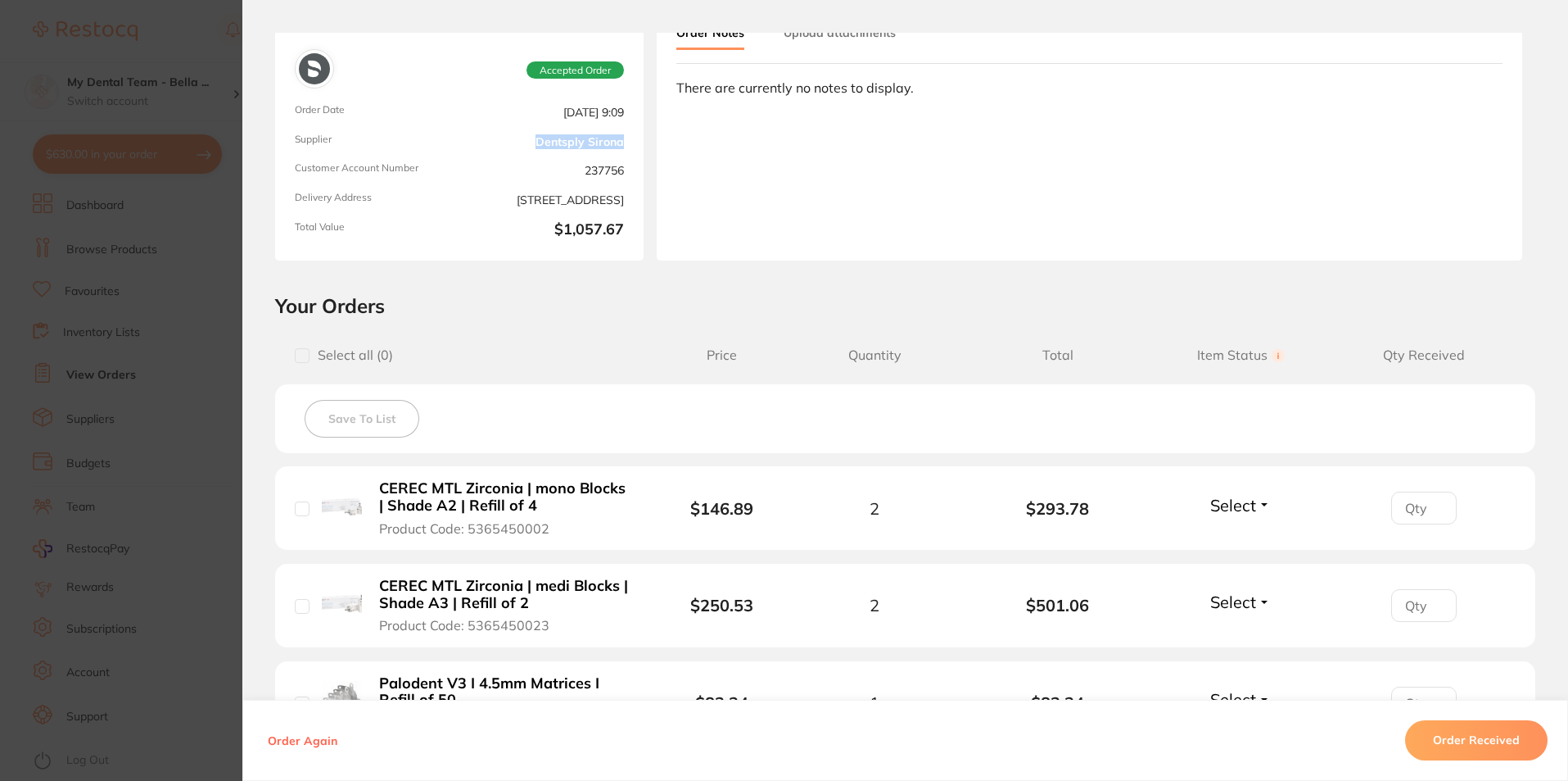
drag, startPoint x: 526, startPoint y: 136, endPoint x: 632, endPoint y: 139, distance: 106.0
click at [632, 139] on div "Order Information Accepted Order Order Date [DATE] 9:09 Supplier Dentsply Siron…" at bounding box center [459, 129] width 369 height 262
copy link "Dentsply Sirona"
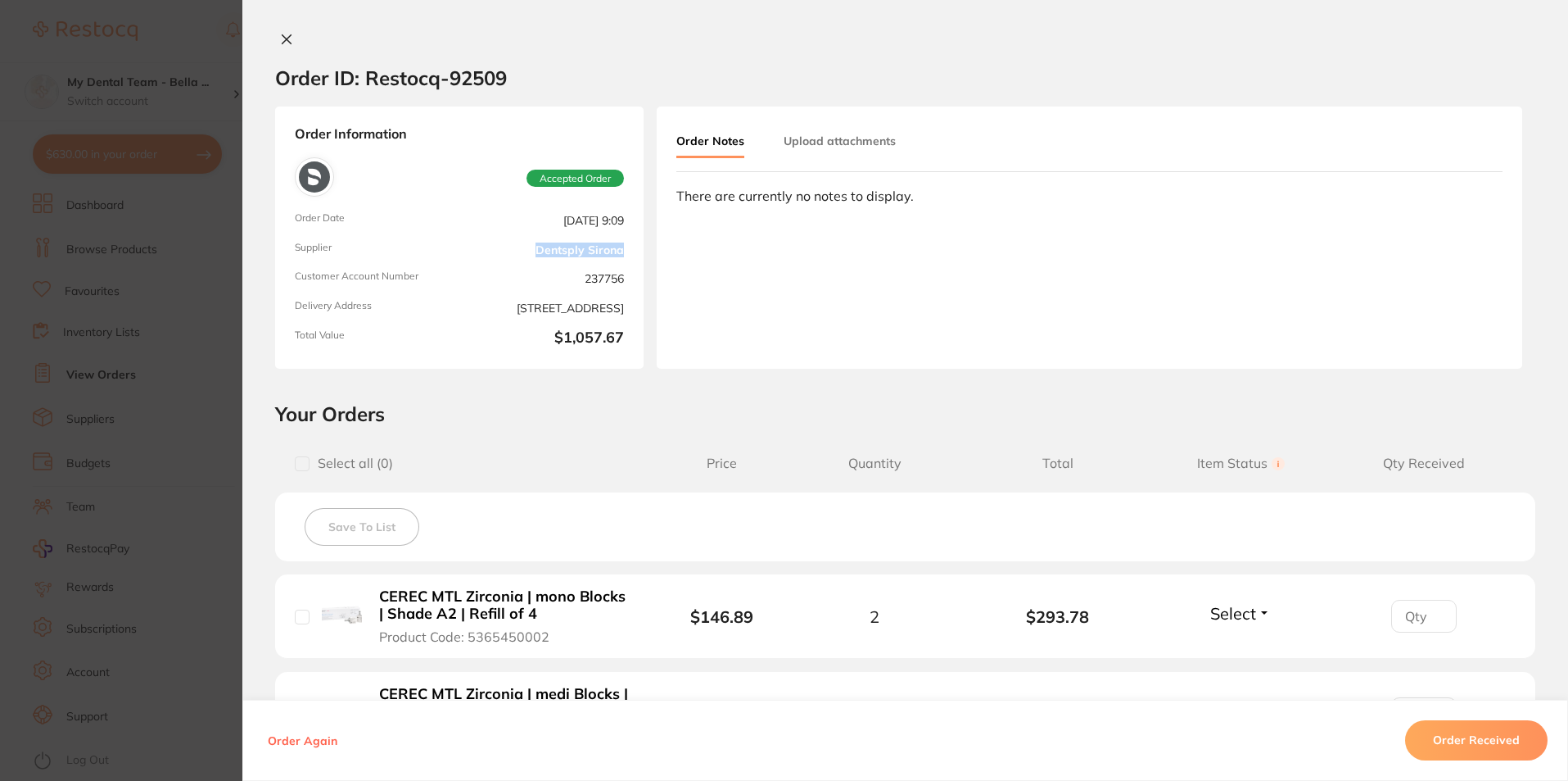
scroll to position [0, 0]
